Goal: Task Accomplishment & Management: Manage account settings

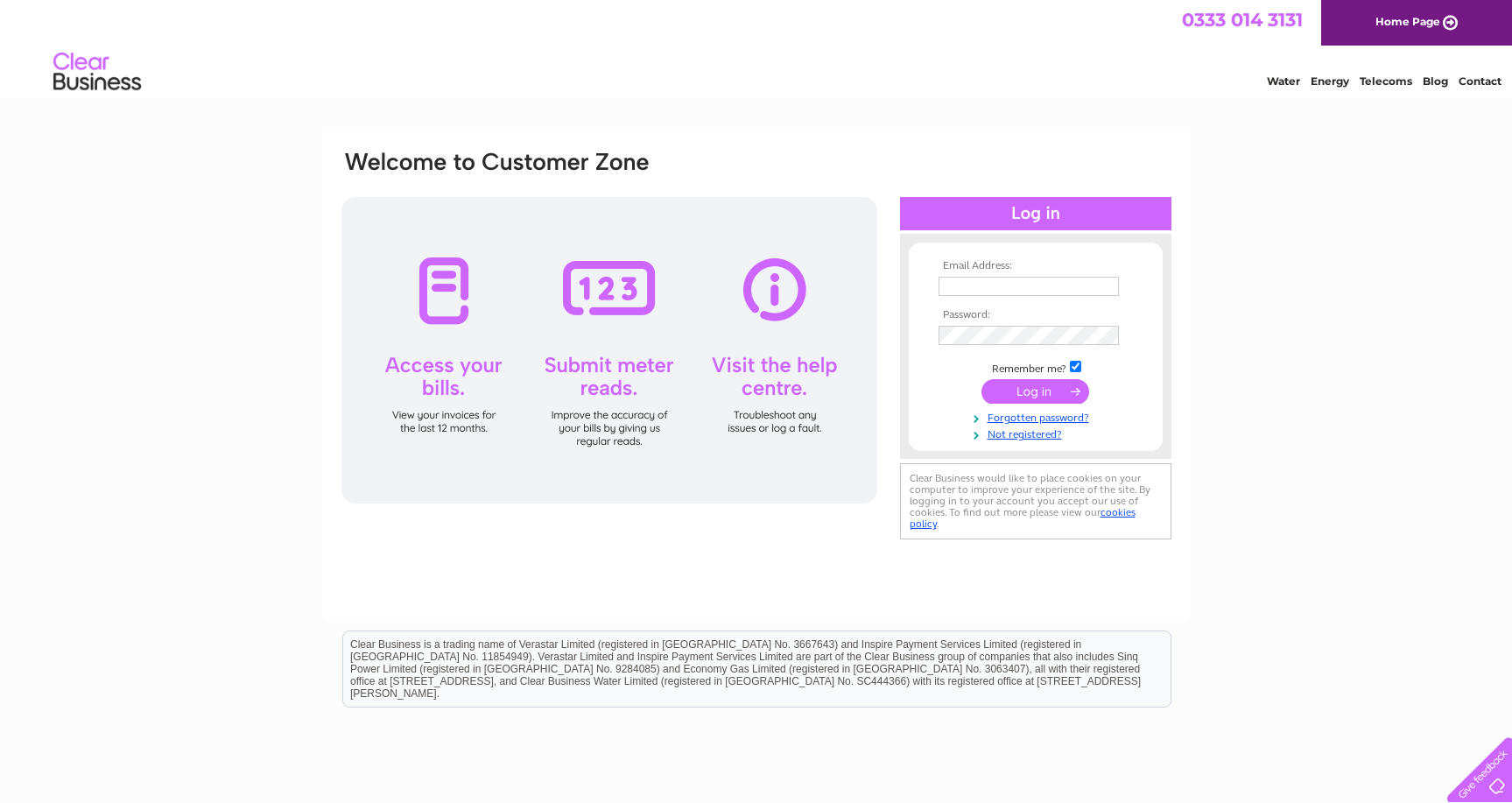
type input "ACCOUNTS@QUALEHOMES.COM"
click at [1041, 396] on input "submit" at bounding box center [1035, 391] width 108 height 25
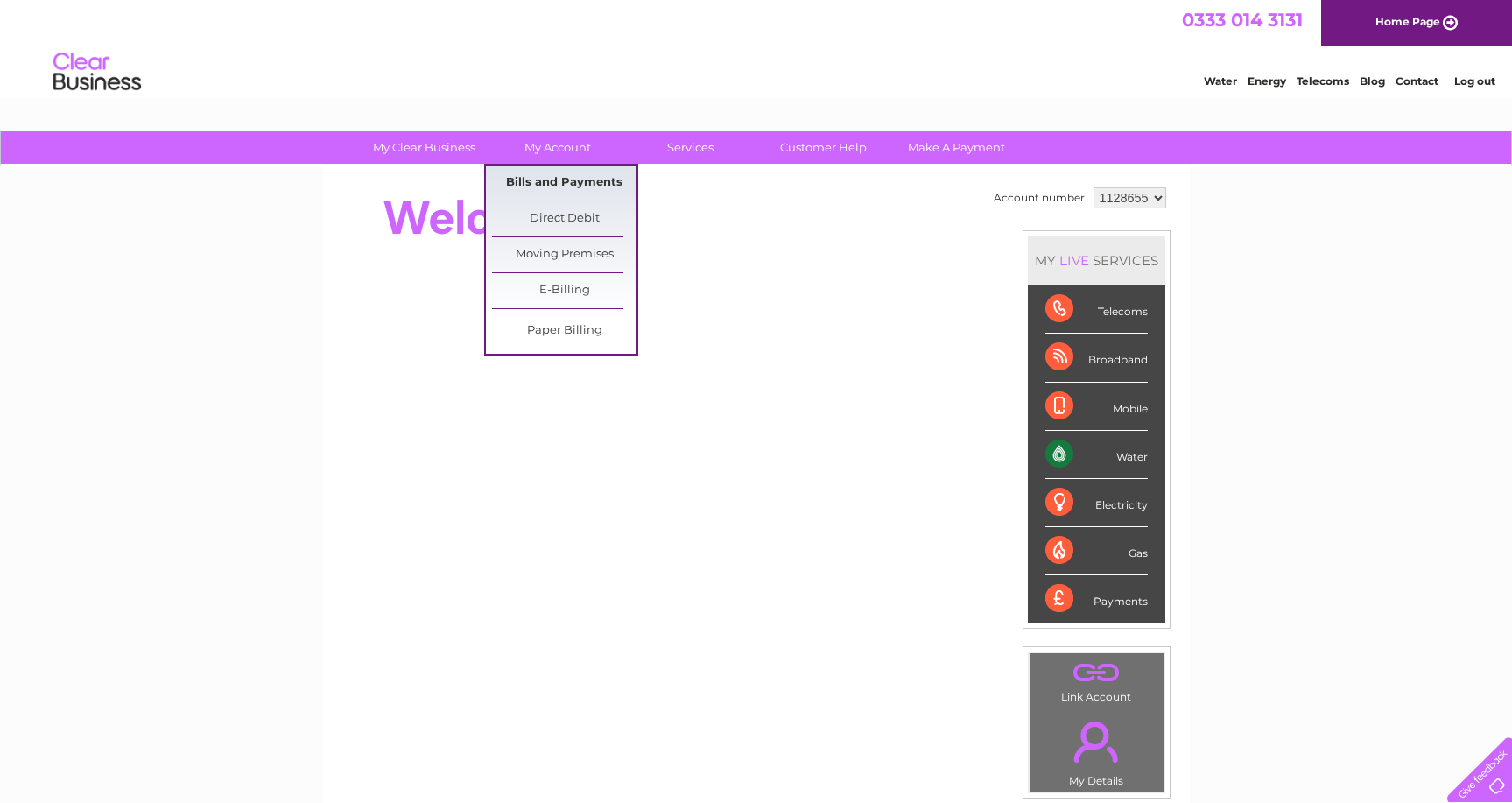
click at [565, 169] on link "Bills and Payments" at bounding box center [564, 183] width 145 height 35
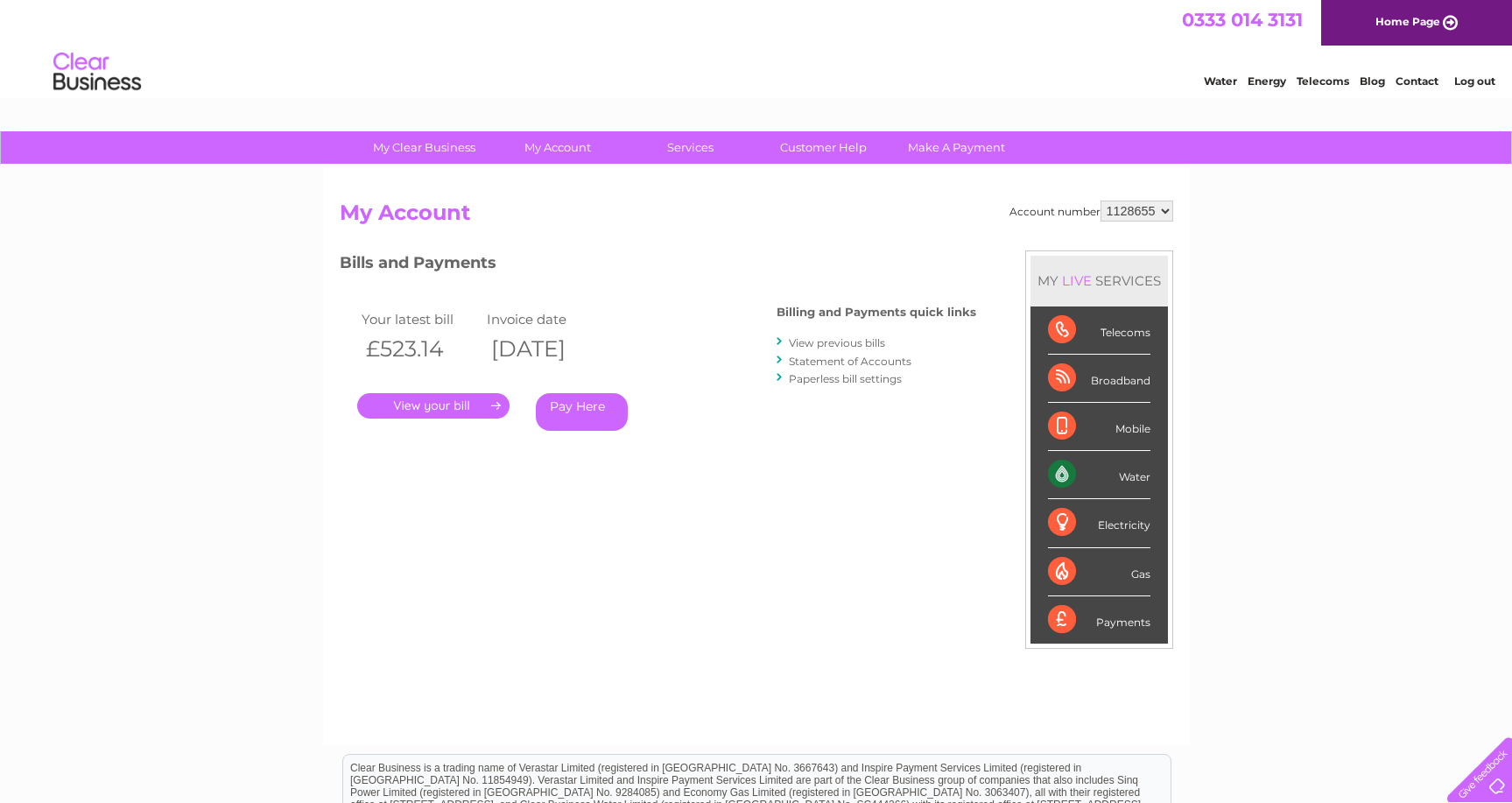
click at [431, 402] on link "." at bounding box center [433, 406] width 152 height 26
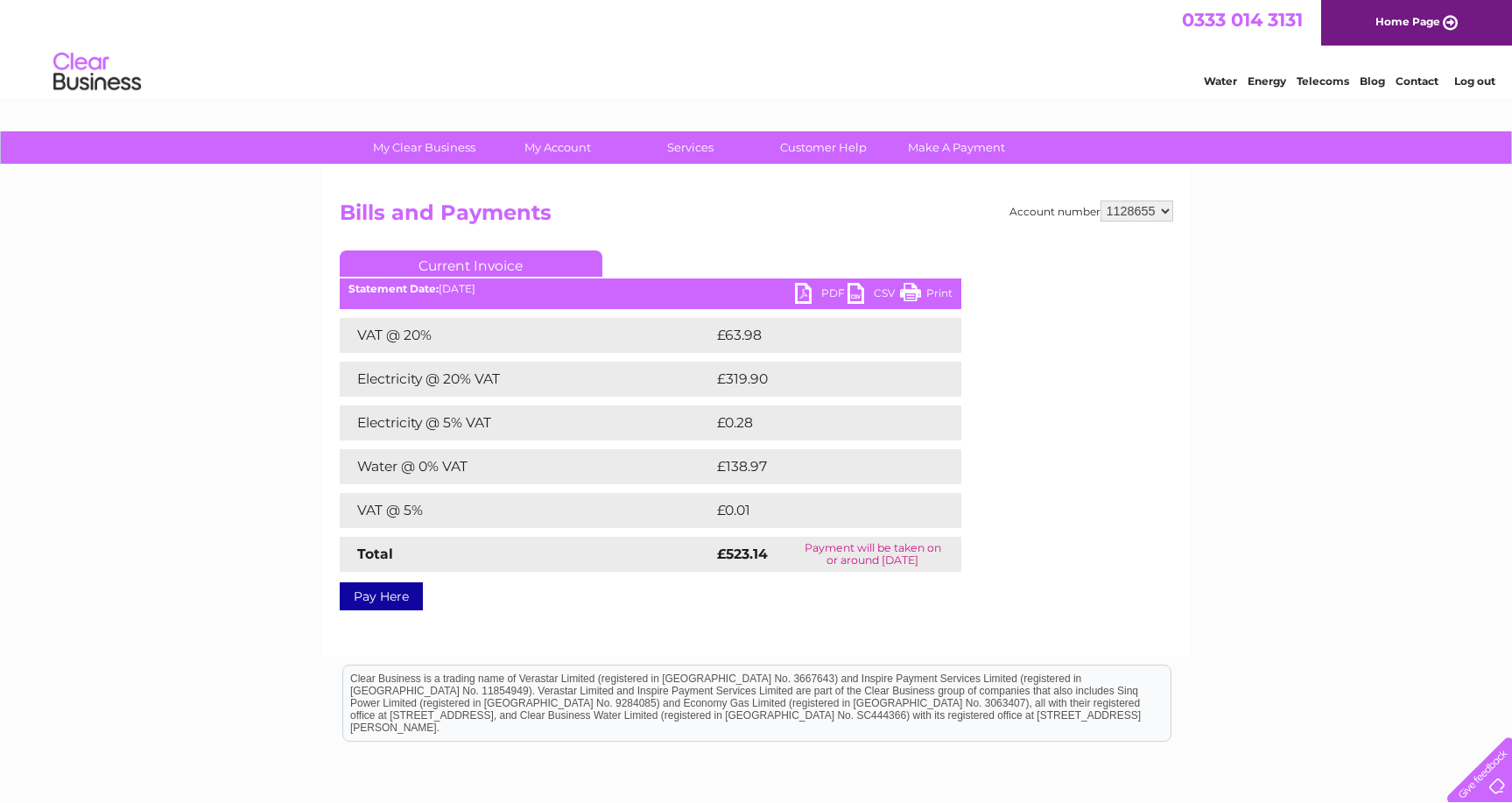
click at [798, 294] on link "PDF" at bounding box center [821, 296] width 53 height 26
click at [1475, 80] on link "Log out" at bounding box center [1475, 81] width 41 height 13
